Goal: Book appointment/travel/reservation

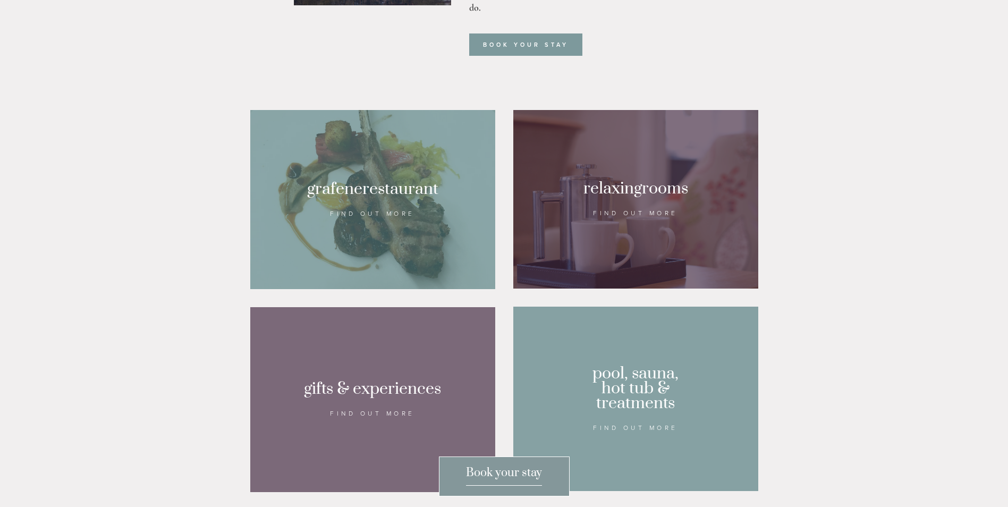
scroll to position [266, 0]
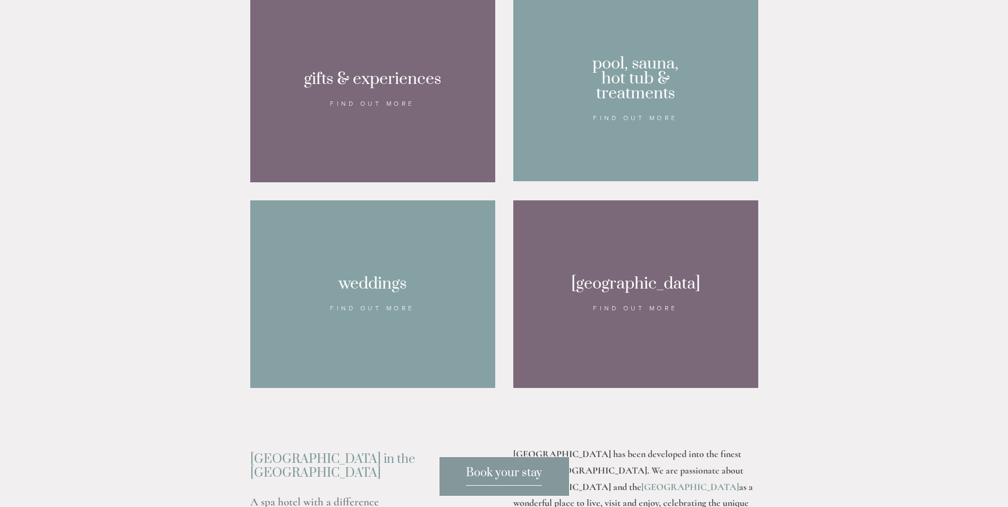
scroll to position [957, 0]
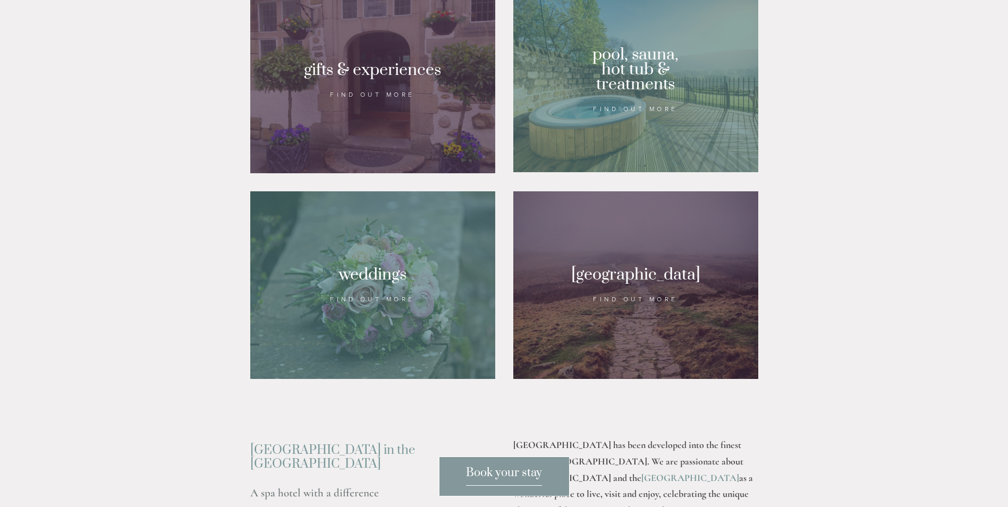
click at [639, 134] on div at bounding box center [635, 80] width 245 height 184
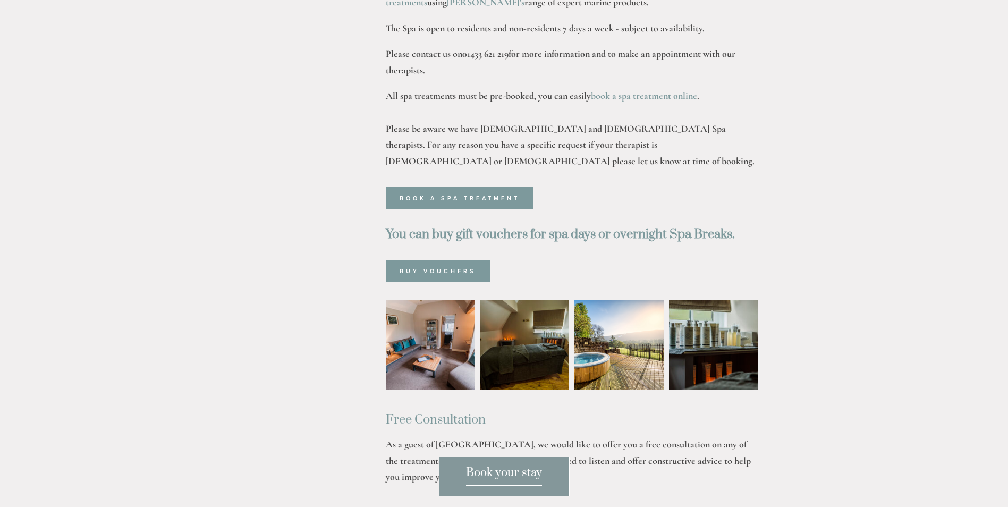
scroll to position [585, 0]
click at [537, 308] on img at bounding box center [525, 344] width 134 height 89
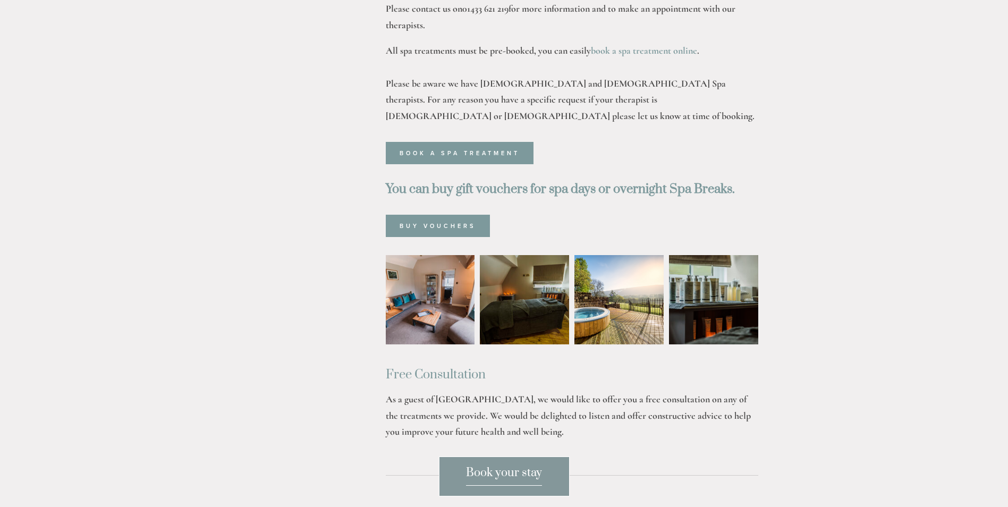
scroll to position [691, 0]
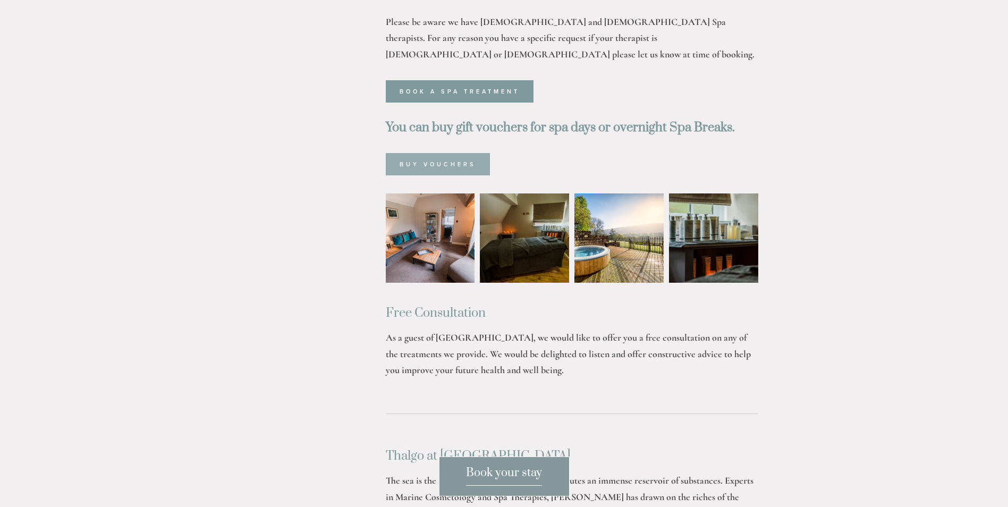
click at [425, 153] on link "Buy Vouchers" at bounding box center [438, 164] width 104 height 22
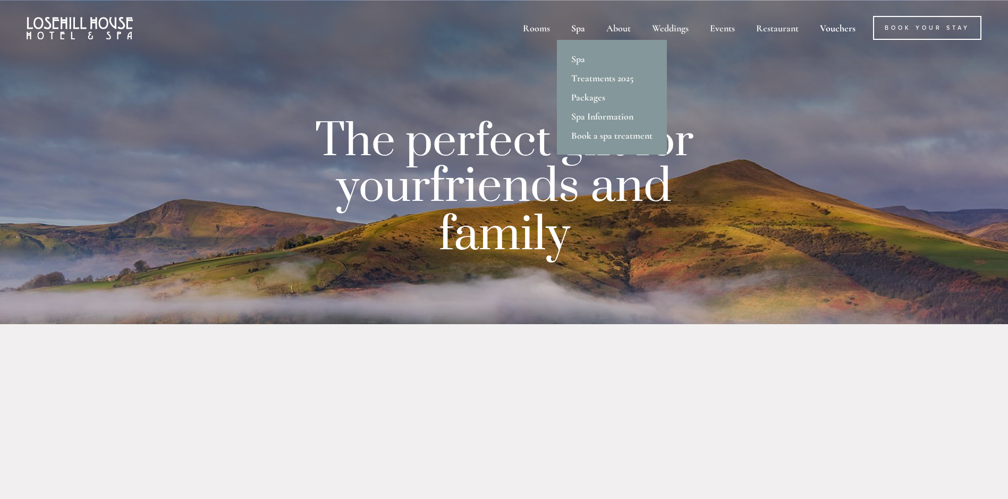
click at [582, 30] on div "Spa" at bounding box center [578, 28] width 33 height 24
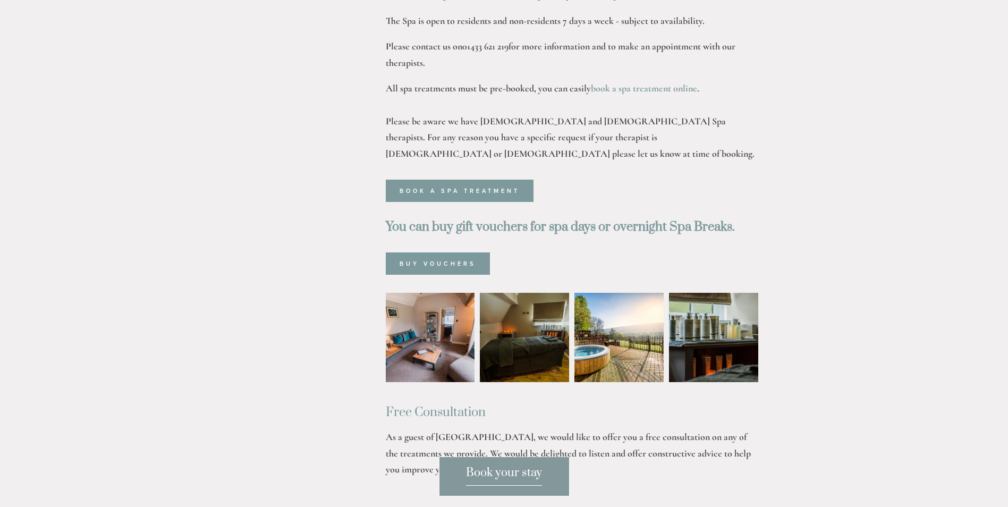
scroll to position [585, 0]
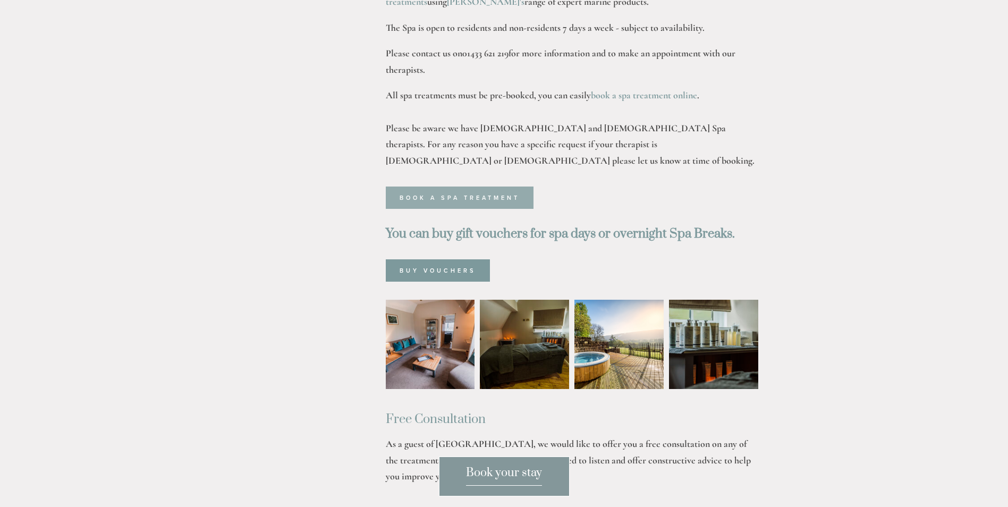
click at [444, 187] on link "Book a spa treatment" at bounding box center [460, 198] width 148 height 22
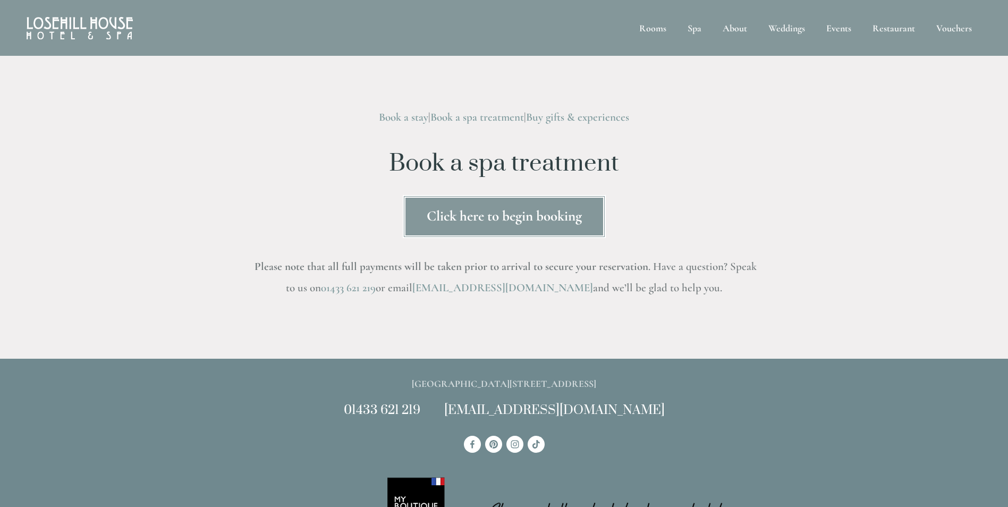
click at [462, 218] on link "Click here to begin booking" at bounding box center [504, 216] width 203 height 43
